Goal: Task Accomplishment & Management: Use online tool/utility

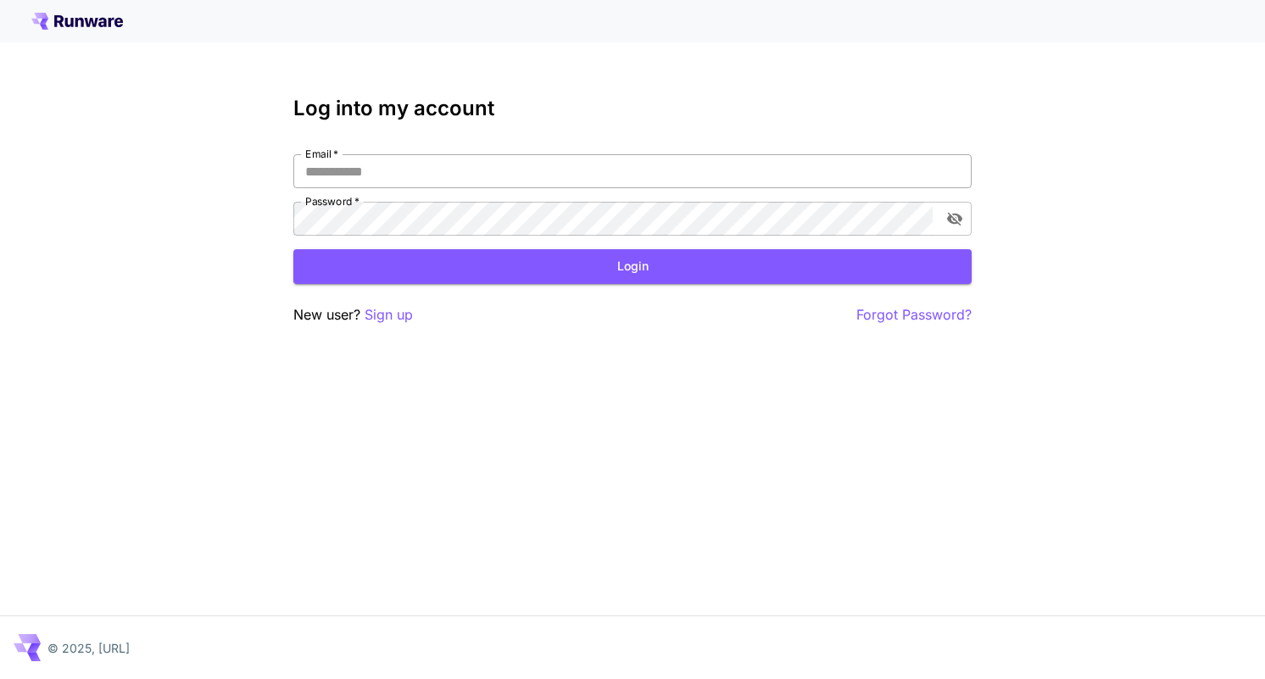
click at [574, 172] on input "Email   *" at bounding box center [632, 171] width 678 height 34
type input "**********"
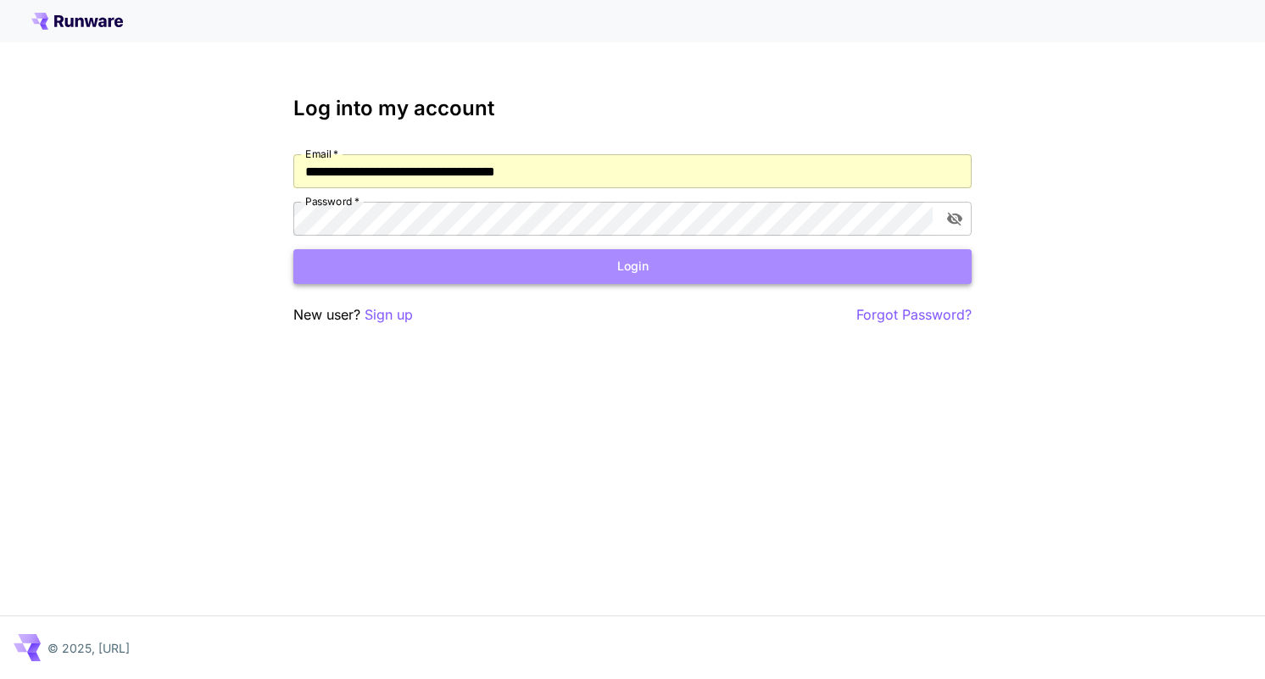
click at [545, 267] on button "Login" at bounding box center [632, 266] width 678 height 35
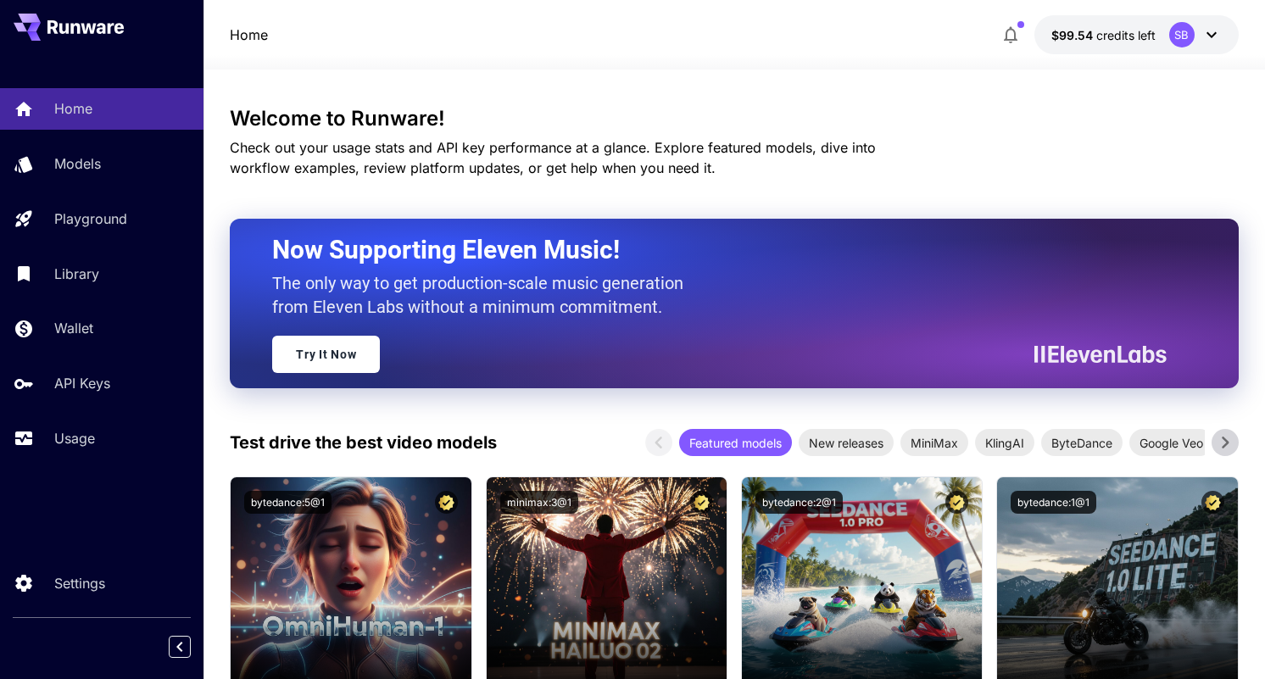
click at [1212, 35] on icon at bounding box center [1212, 35] width 10 height 6
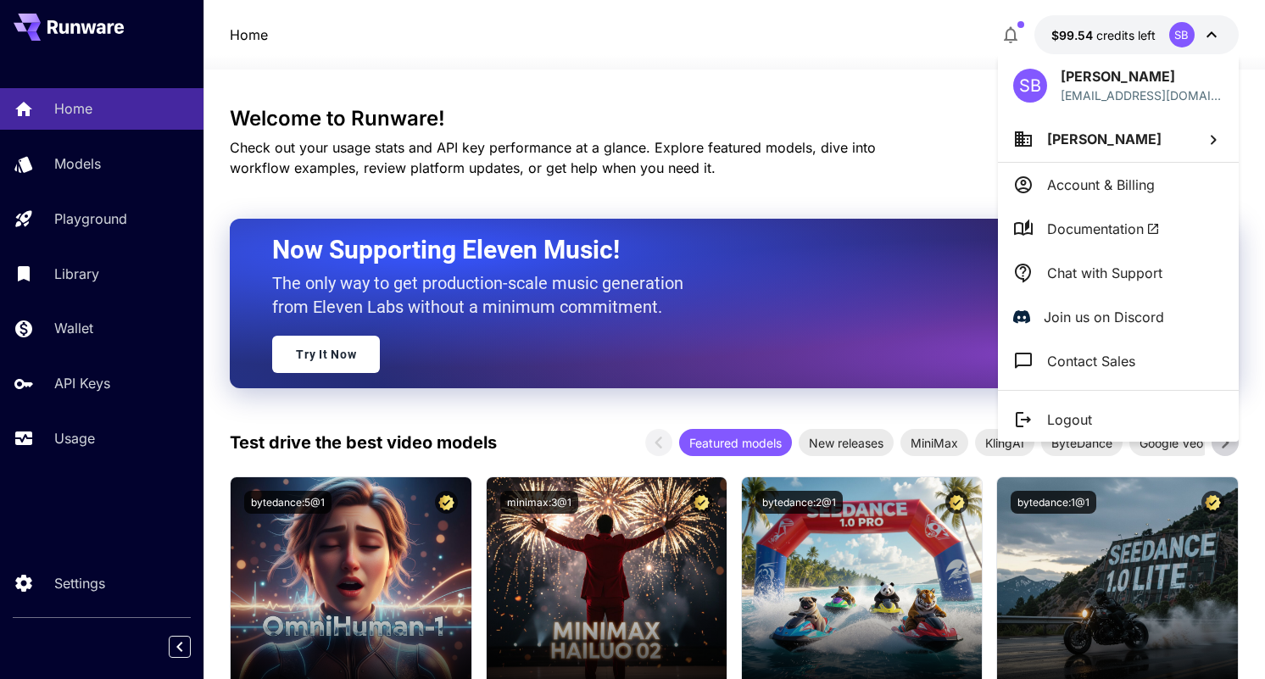
click at [795, 26] on div at bounding box center [632, 339] width 1265 height 679
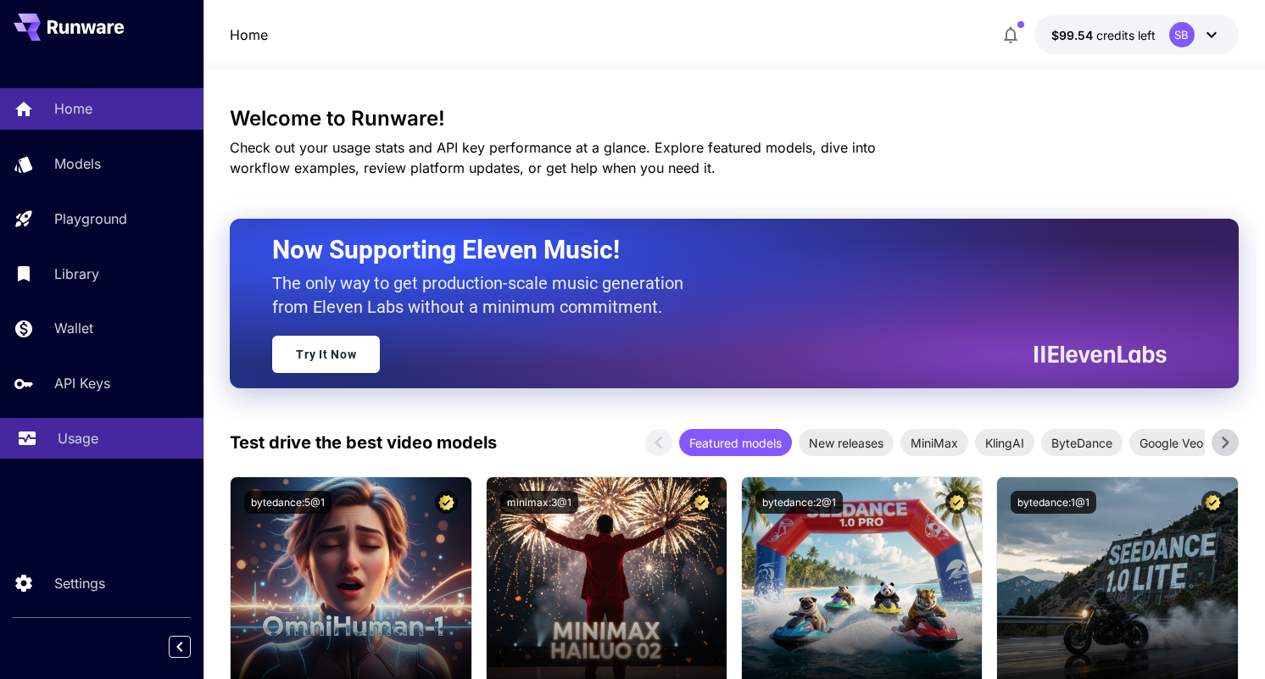
click at [73, 436] on p "Usage" at bounding box center [78, 438] width 41 height 20
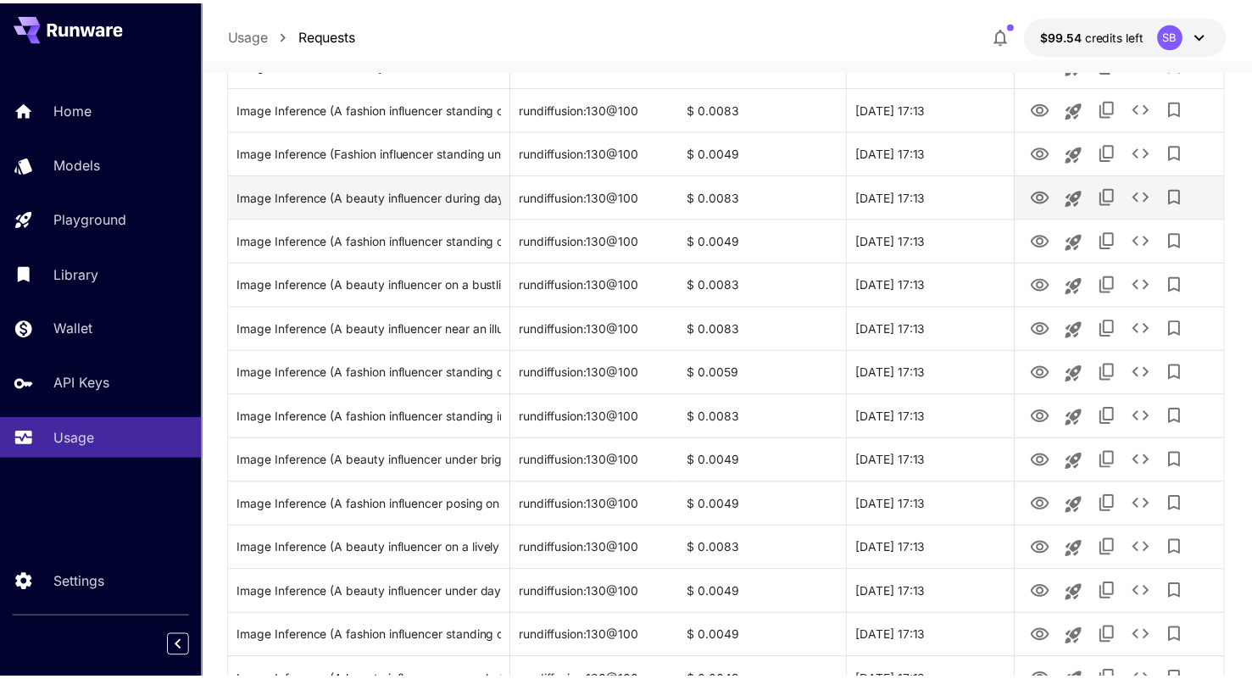
scroll to position [491, 0]
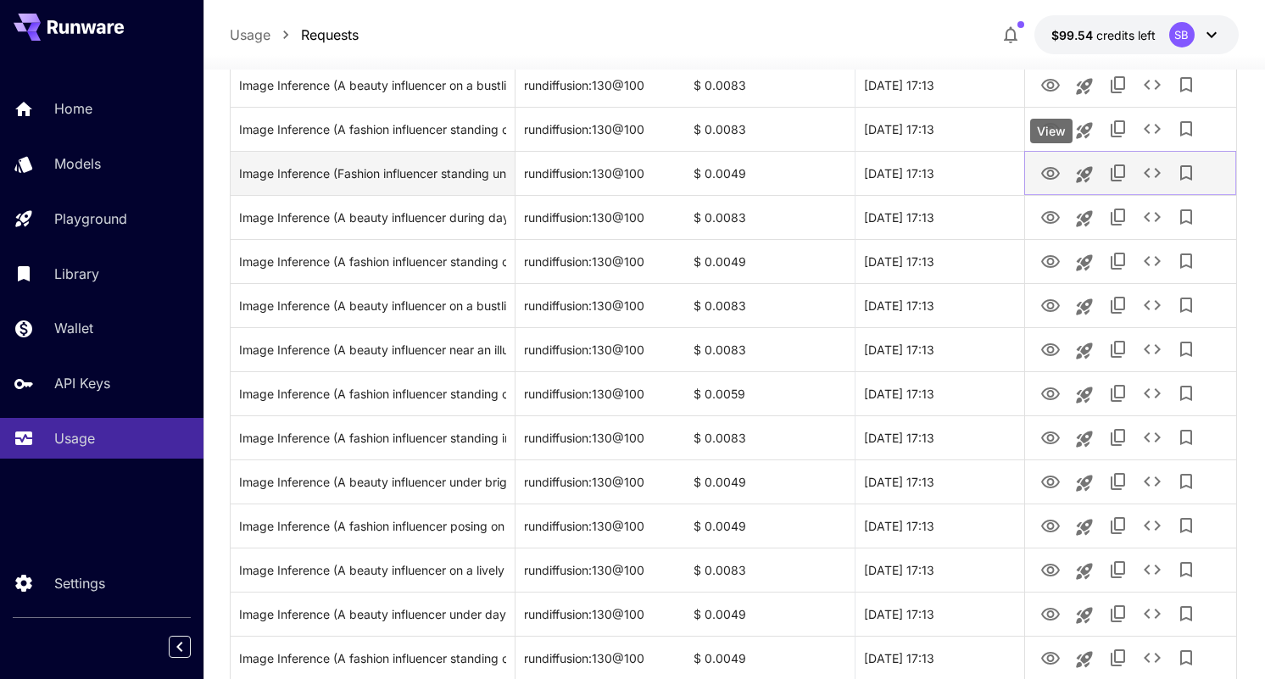
click at [1051, 174] on icon "View" at bounding box center [1050, 174] width 20 height 20
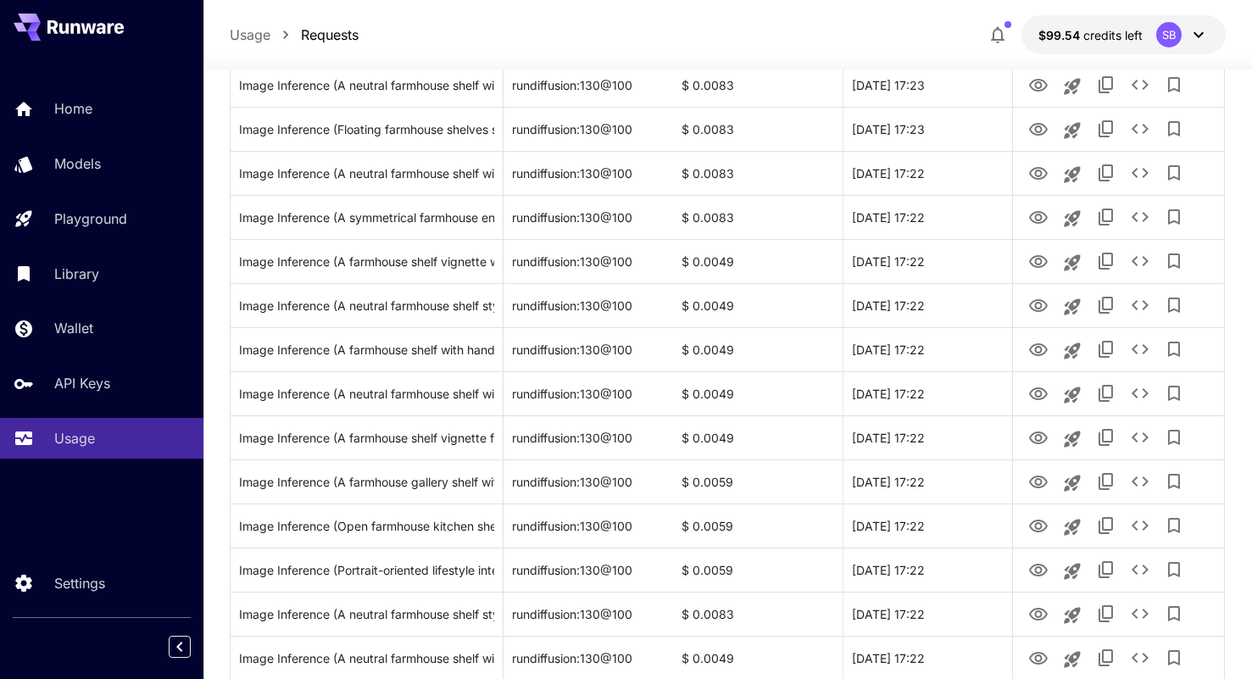
scroll to position [0, 0]
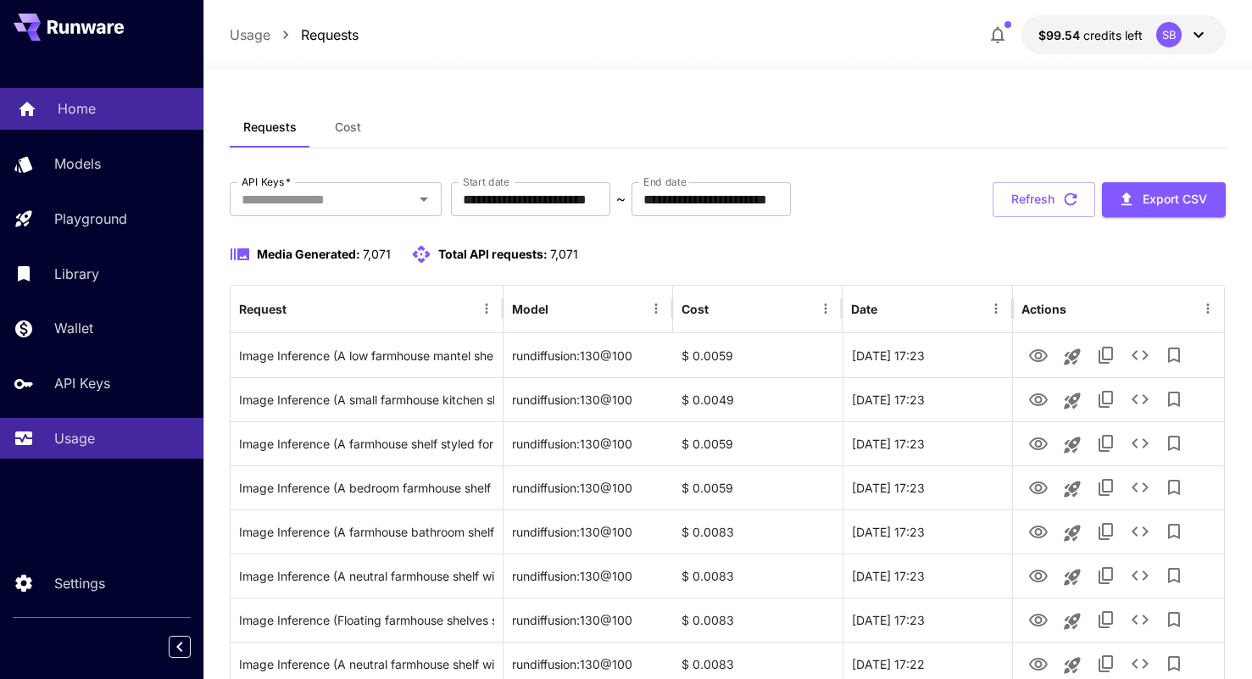
click at [95, 100] on div "Home" at bounding box center [124, 108] width 132 height 20
